Goal: Find specific page/section: Find specific page/section

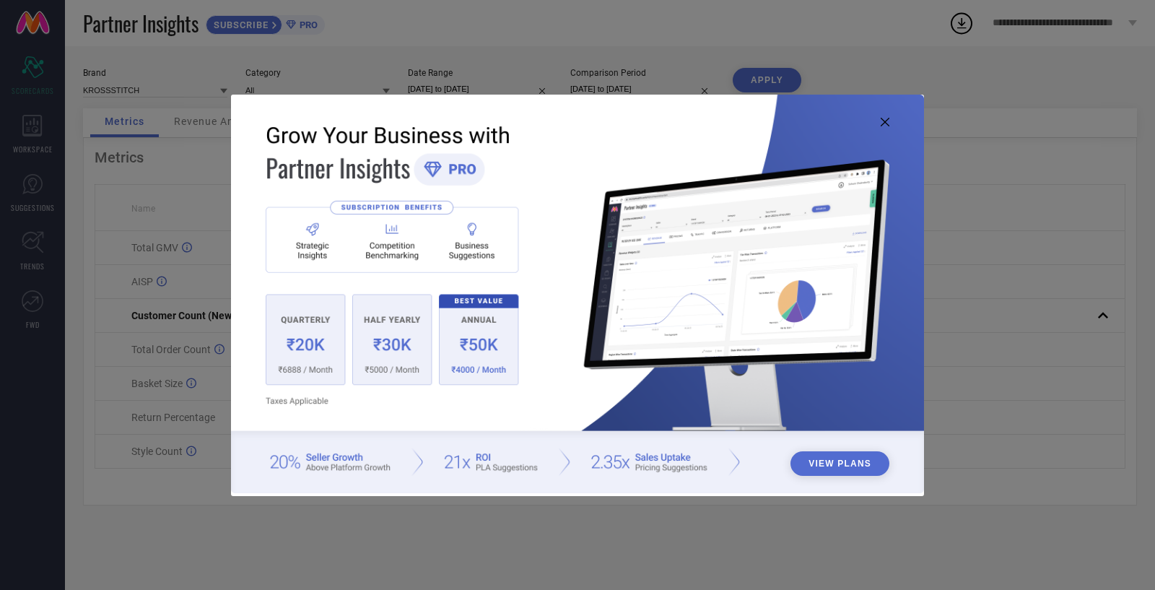
click at [885, 121] on icon at bounding box center [885, 122] width 9 height 9
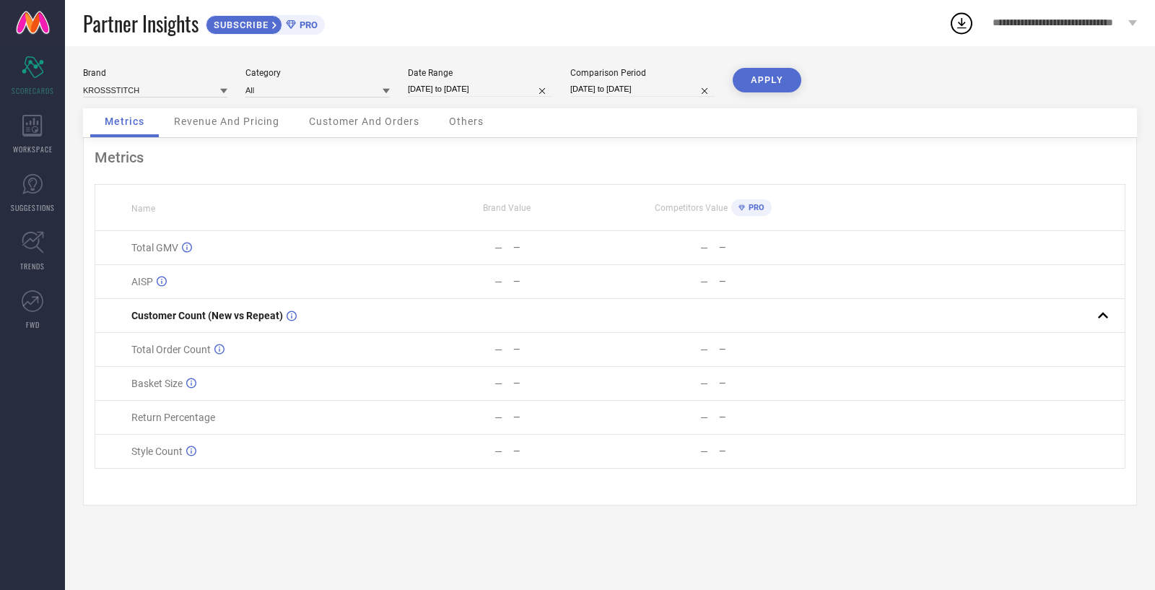
click at [224, 89] on icon at bounding box center [223, 90] width 7 height 7
click at [34, 132] on icon at bounding box center [32, 126] width 20 height 22
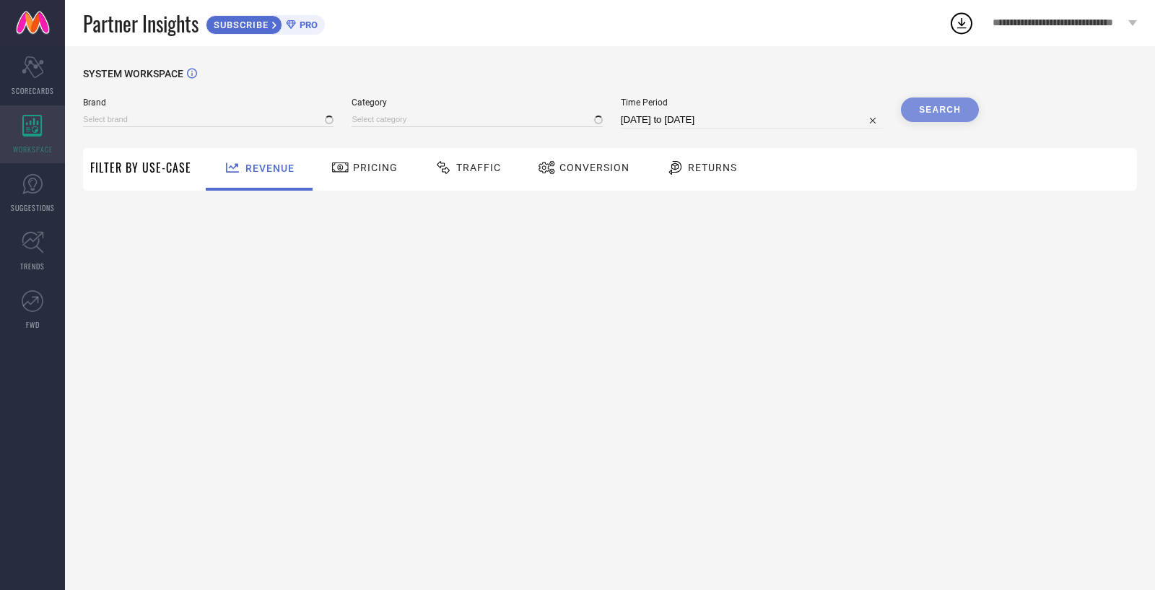
type input "KROSSSTITCH"
type input "All"
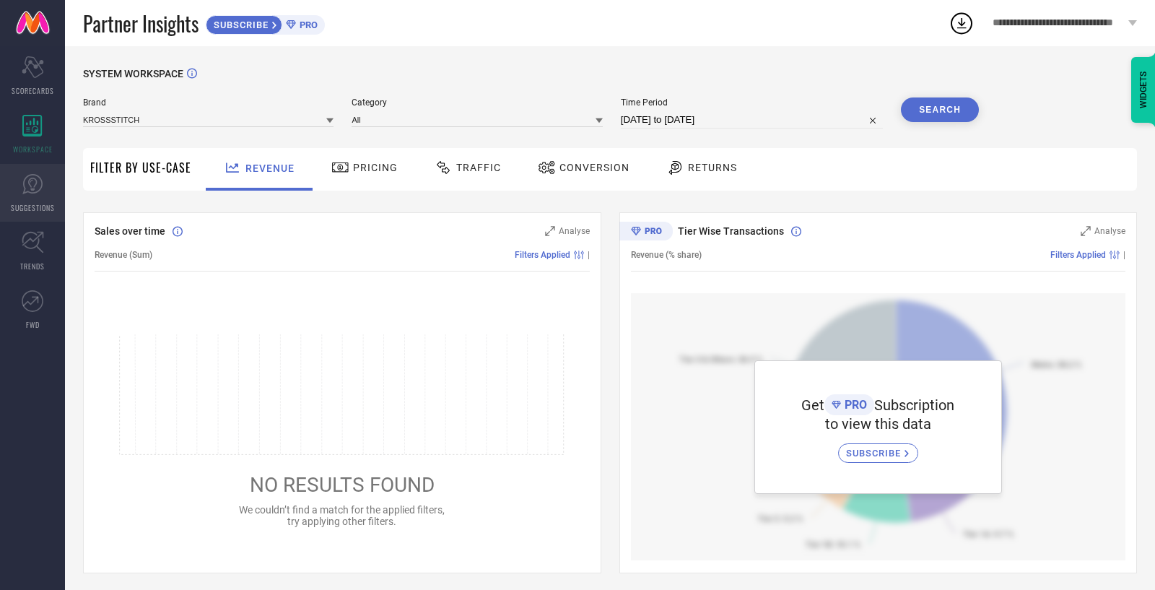
click at [31, 209] on span "SUGGESTIONS" at bounding box center [33, 207] width 44 height 11
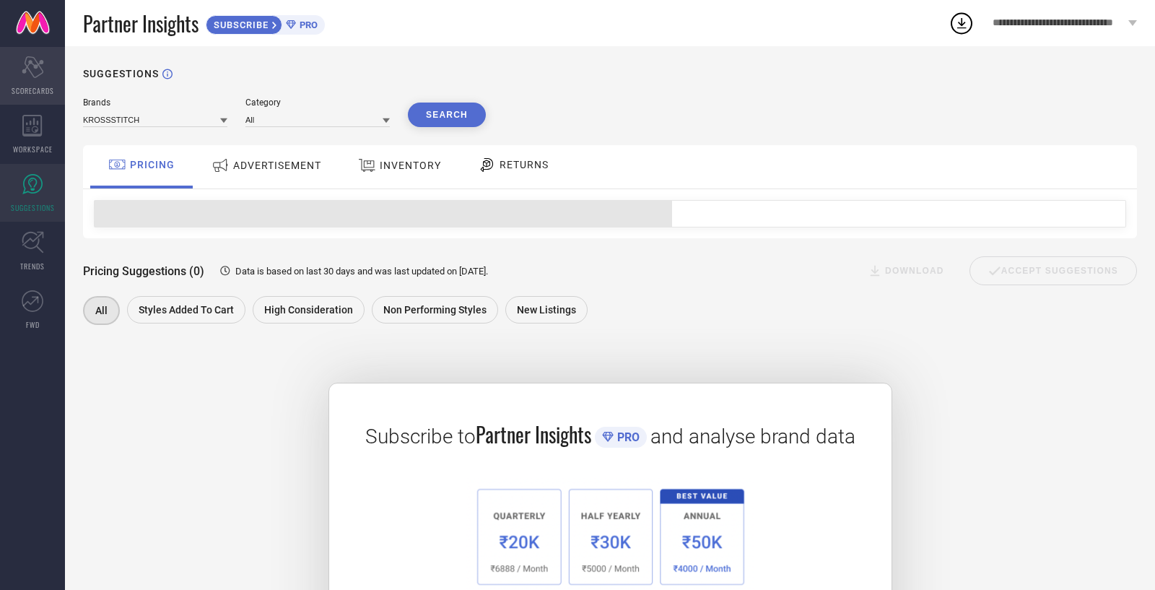
click at [37, 72] on icon "Scorecard" at bounding box center [33, 67] width 22 height 22
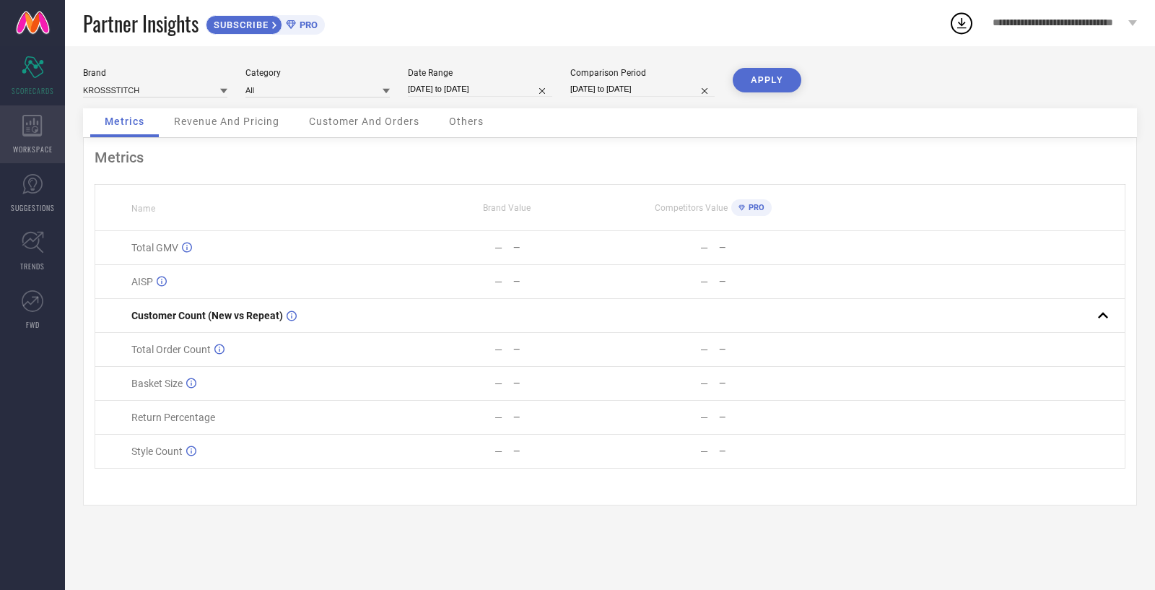
click at [30, 132] on icon at bounding box center [32, 126] width 20 height 22
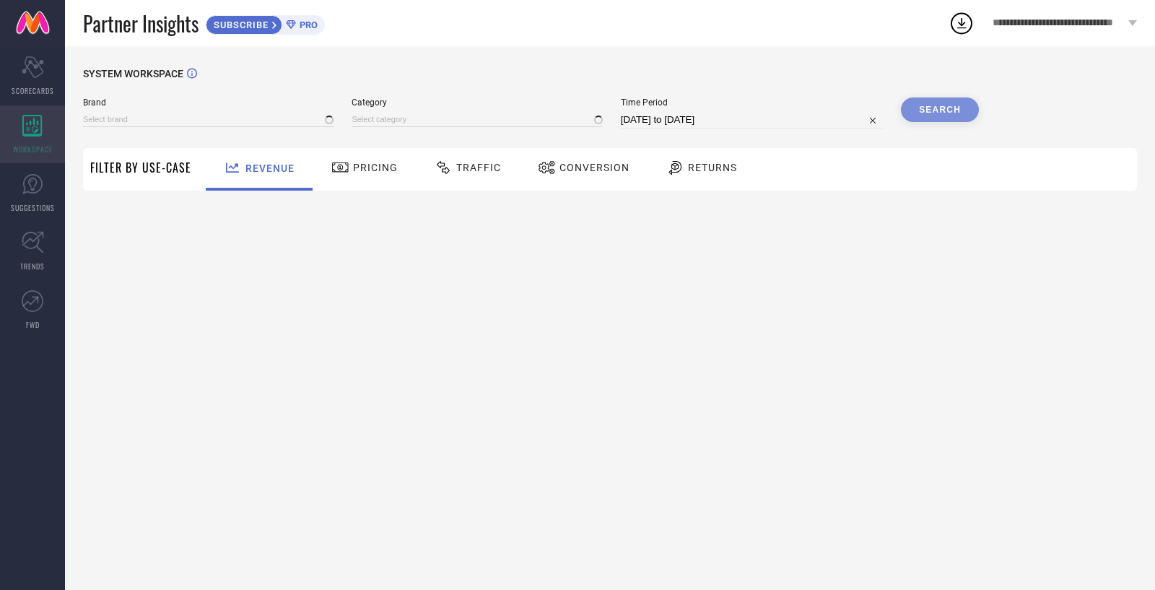
type input "KROSSSTITCH"
type input "All"
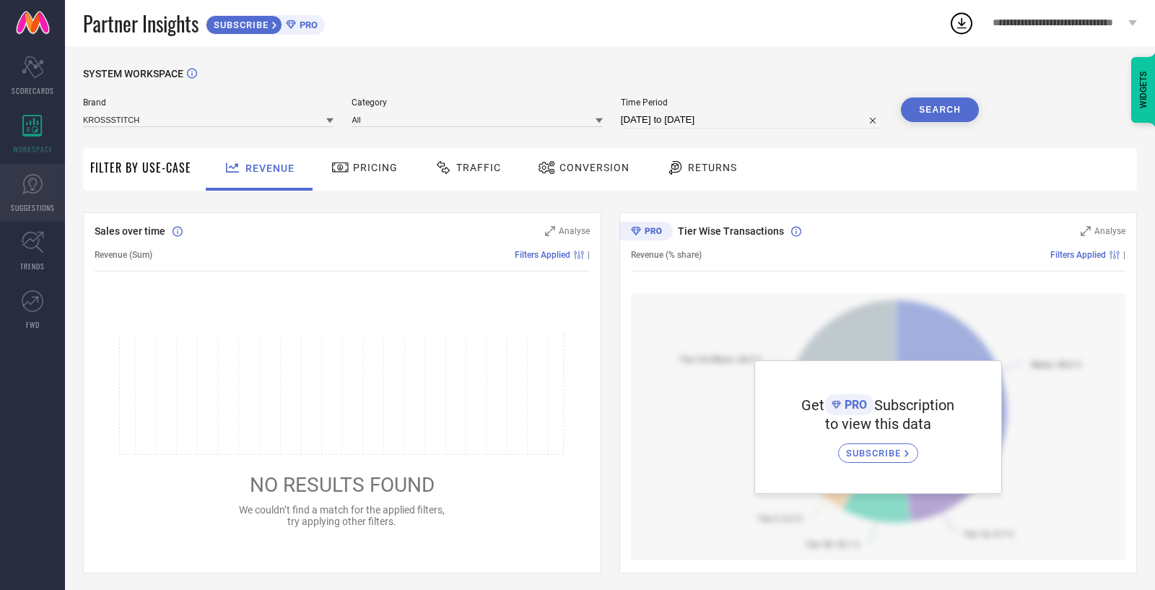
click at [32, 184] on icon at bounding box center [33, 184] width 22 height 22
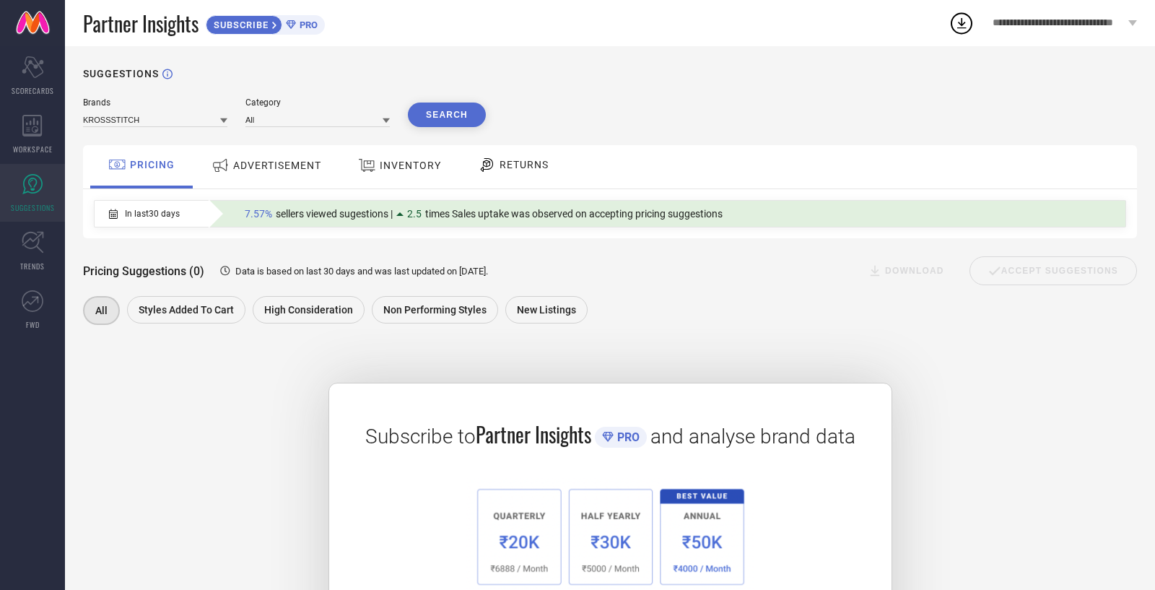
click at [1106, 25] on span "**********" at bounding box center [1059, 23] width 132 height 12
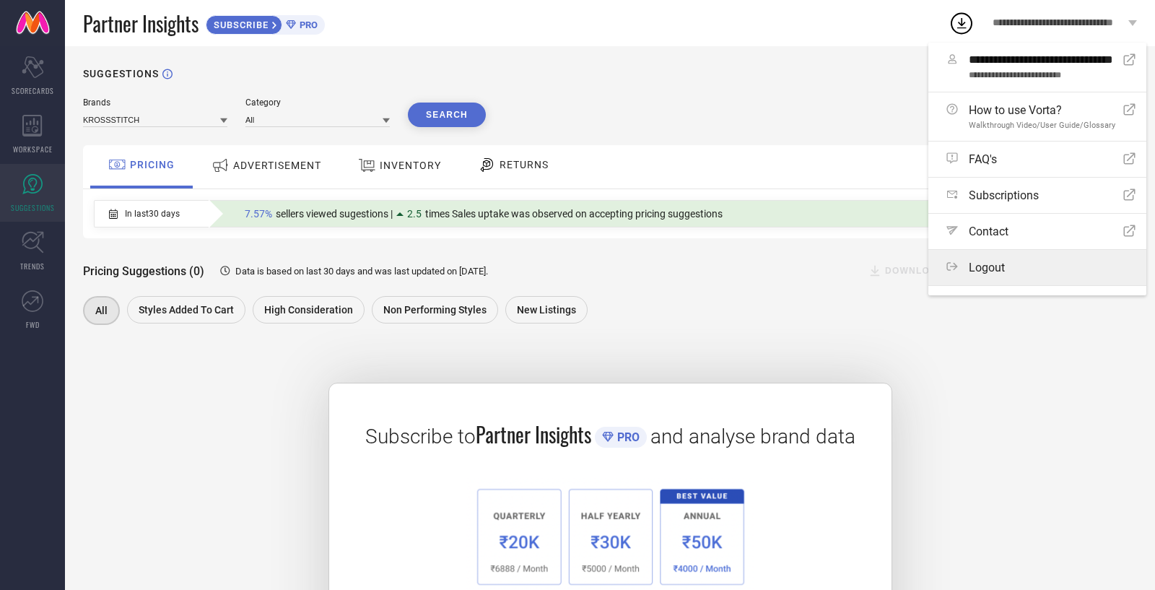
click at [1057, 265] on div "Logout" at bounding box center [1041, 268] width 189 height 14
click at [0, 0] on button "Logout" at bounding box center [0, 0] width 0 height 0
